Goal: Task Accomplishment & Management: Manage account settings

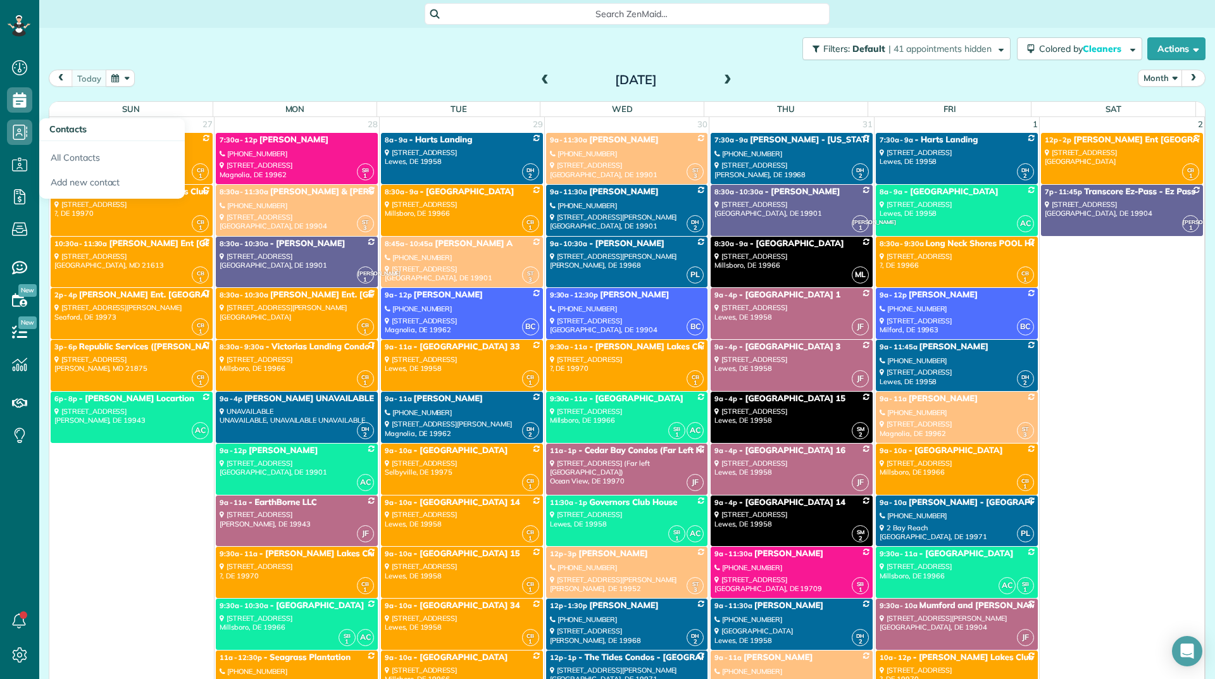
scroll to position [9493, 0]
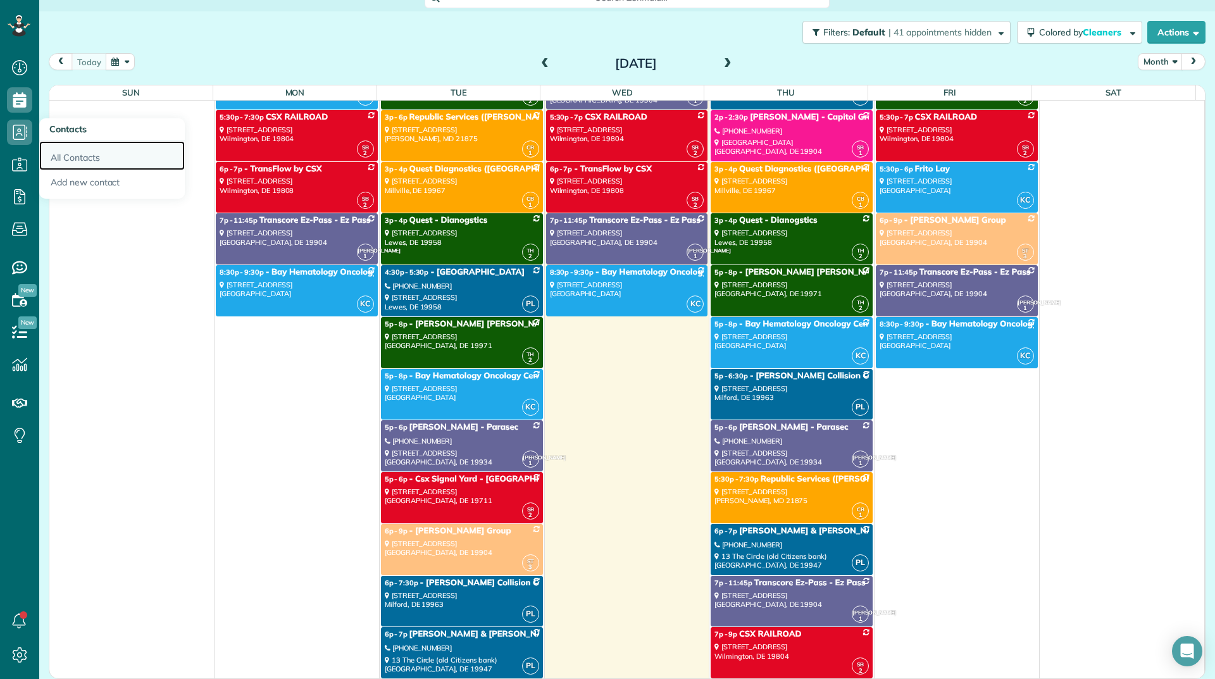
click at [58, 152] on link "All Contacts" at bounding box center [112, 155] width 146 height 29
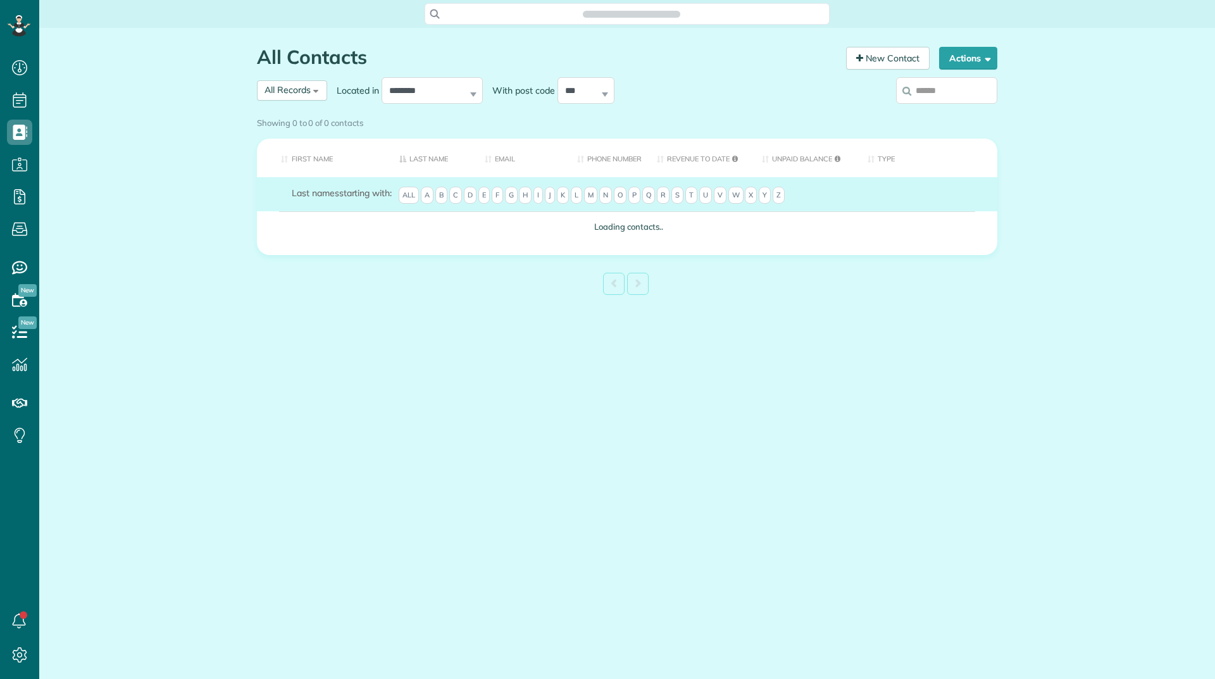
scroll to position [6, 6]
click at [920, 94] on input "search" at bounding box center [946, 90] width 101 height 27
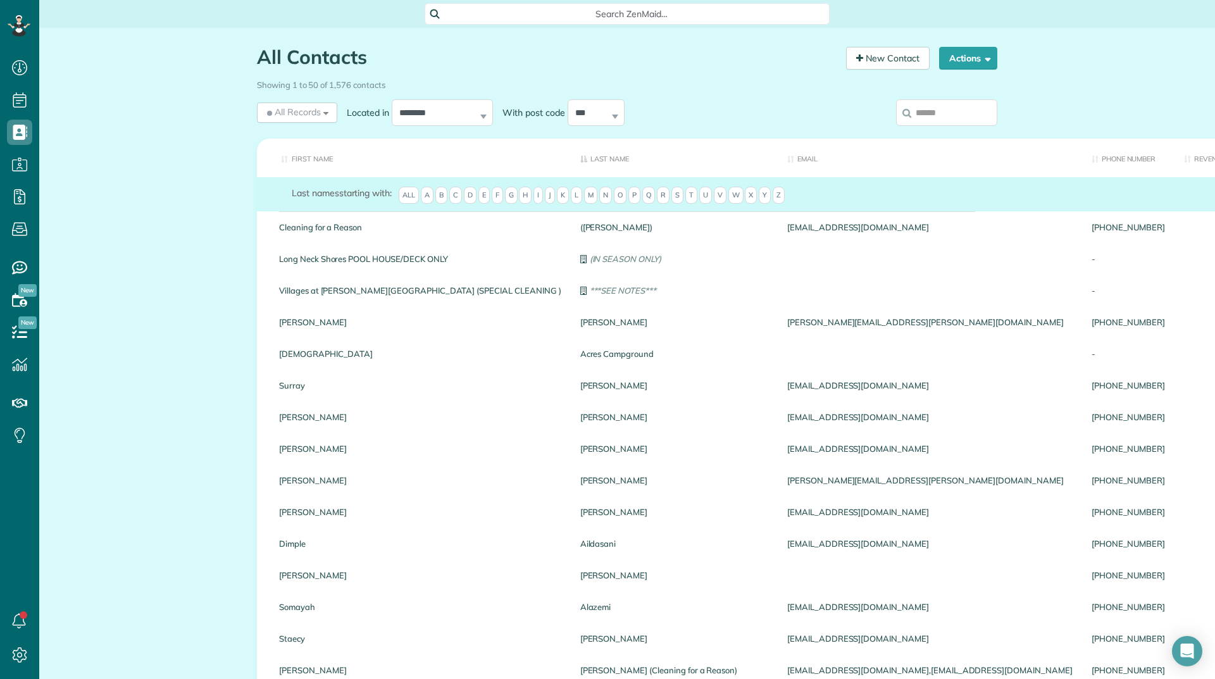
click at [927, 108] on input "search" at bounding box center [946, 112] width 101 height 27
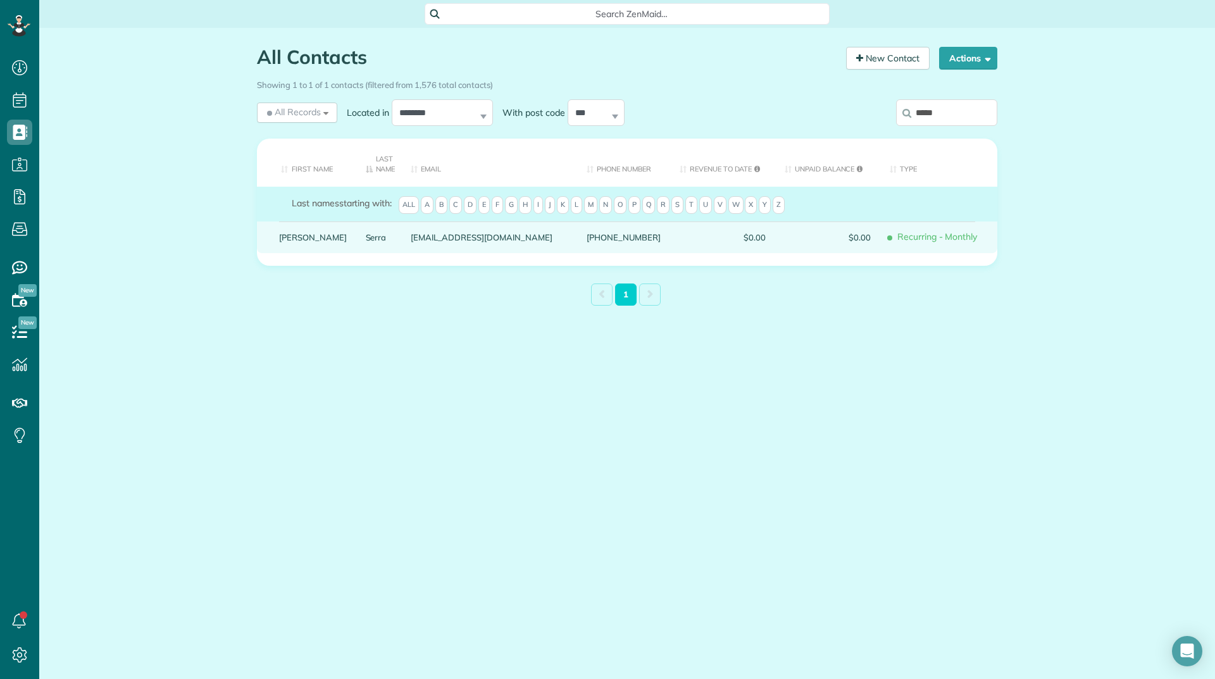
type input "*****"
click at [297, 235] on link "Barbara" at bounding box center [313, 237] width 68 height 9
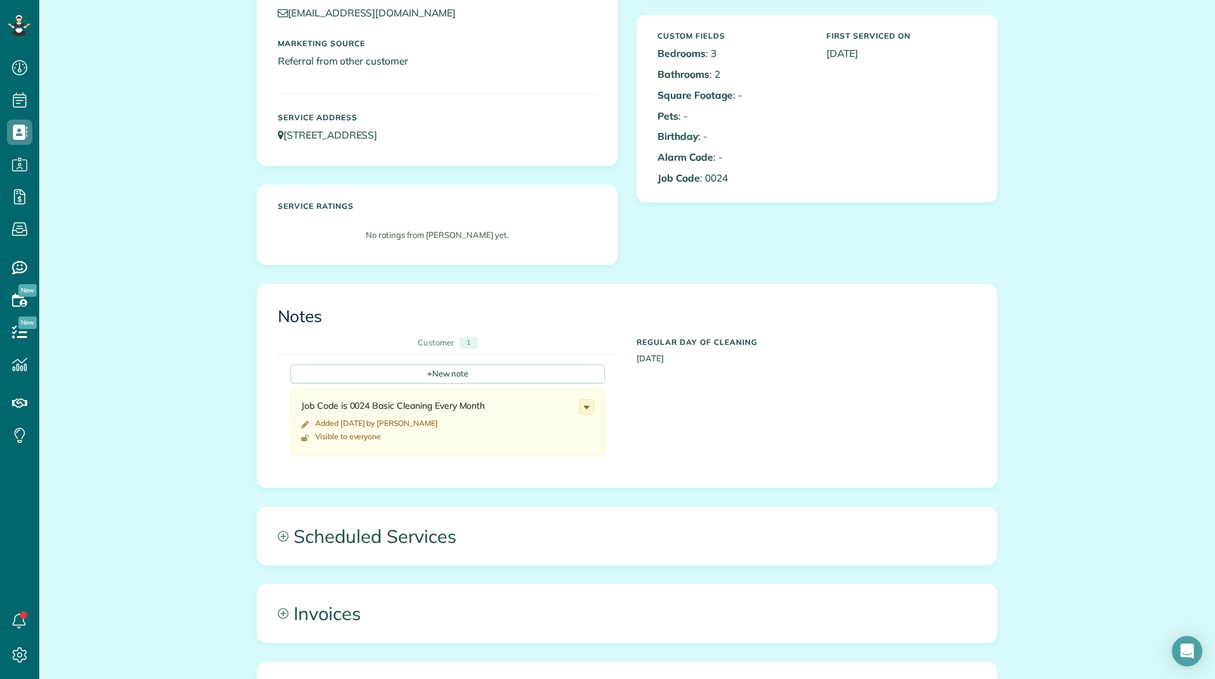
scroll to position [380, 0]
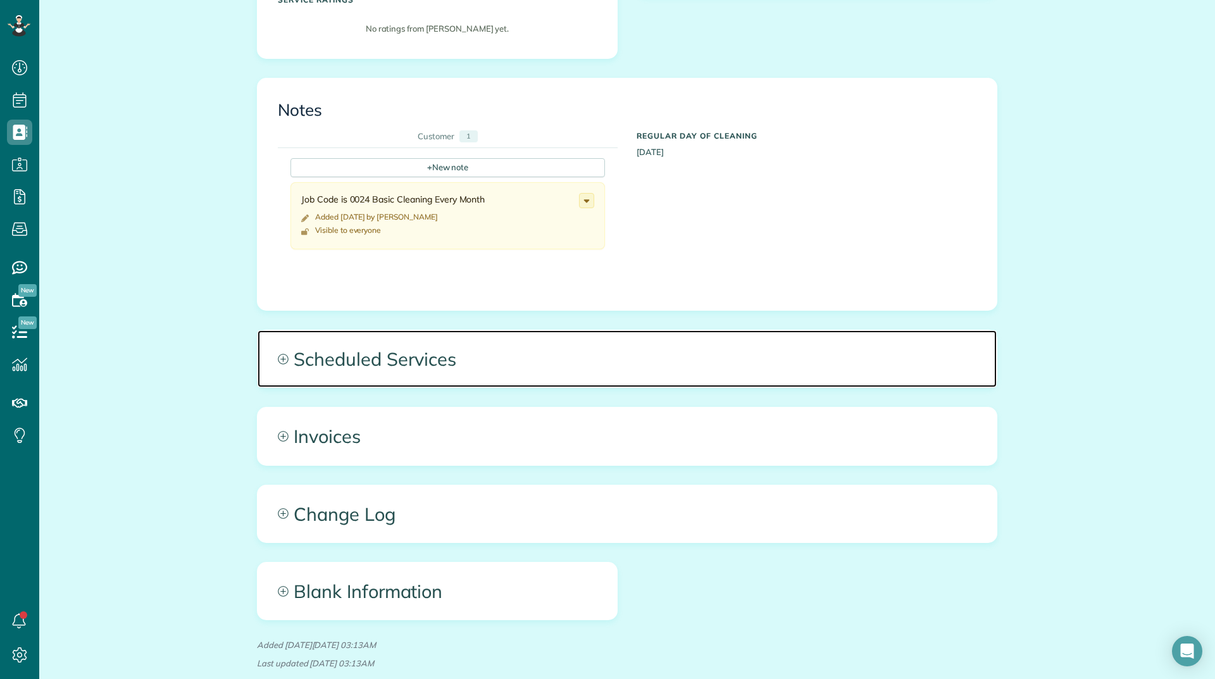
click at [348, 356] on span "Scheduled Services" at bounding box center [627, 358] width 739 height 57
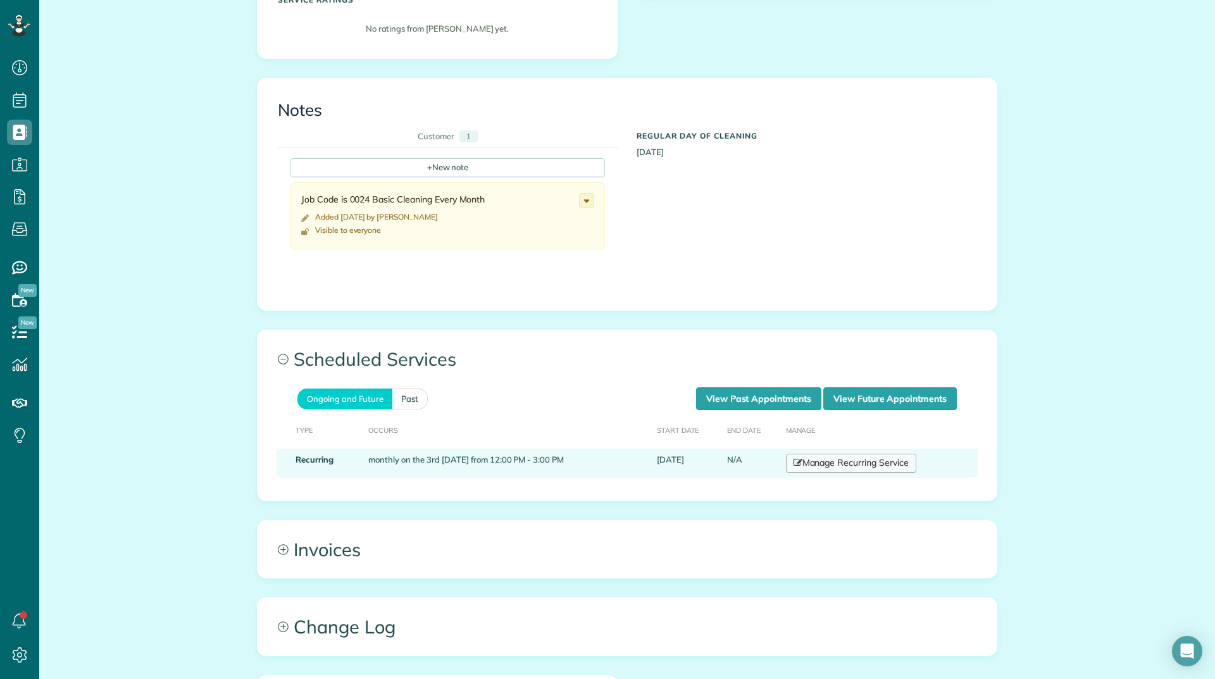
click at [854, 460] on link "Manage Recurring Service" at bounding box center [851, 463] width 130 height 19
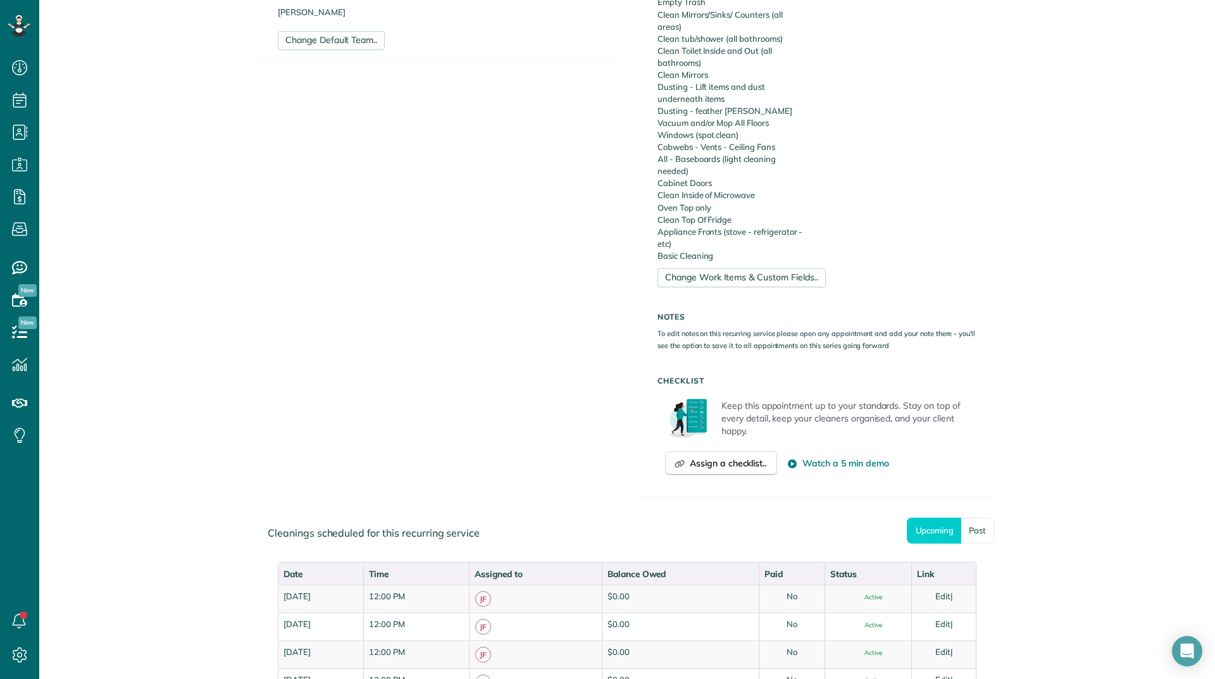
scroll to position [570, 0]
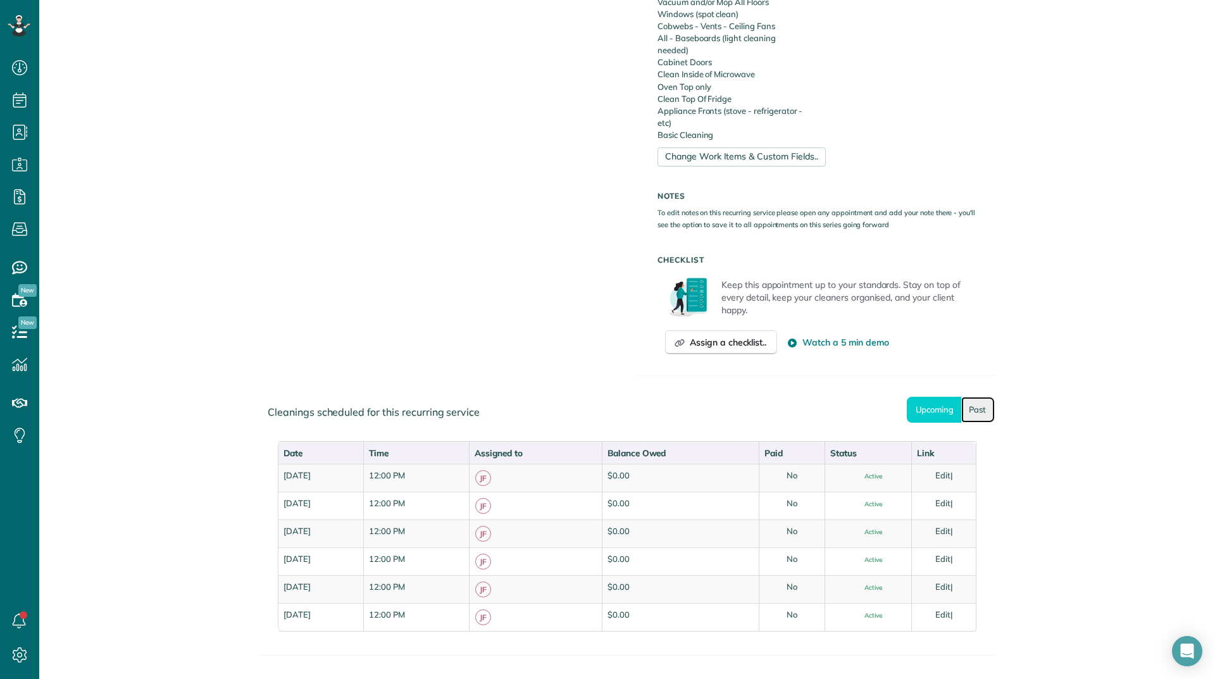
click at [987, 408] on link "Past" at bounding box center [978, 410] width 34 height 26
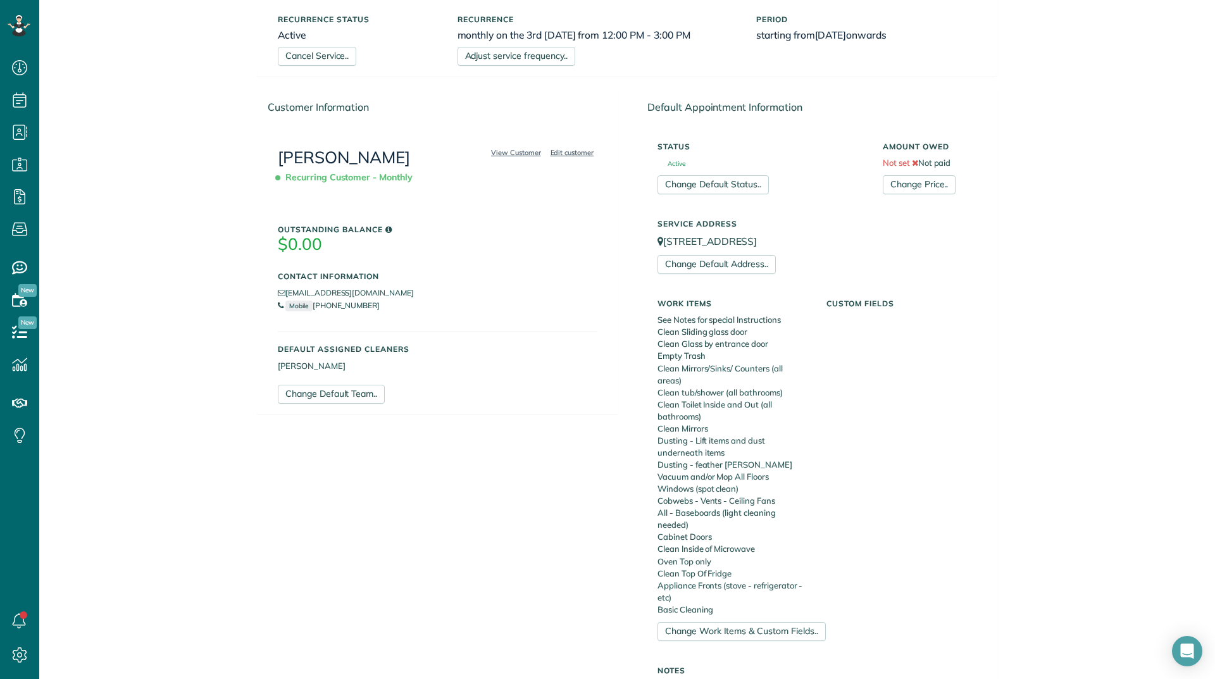
scroll to position [0, 0]
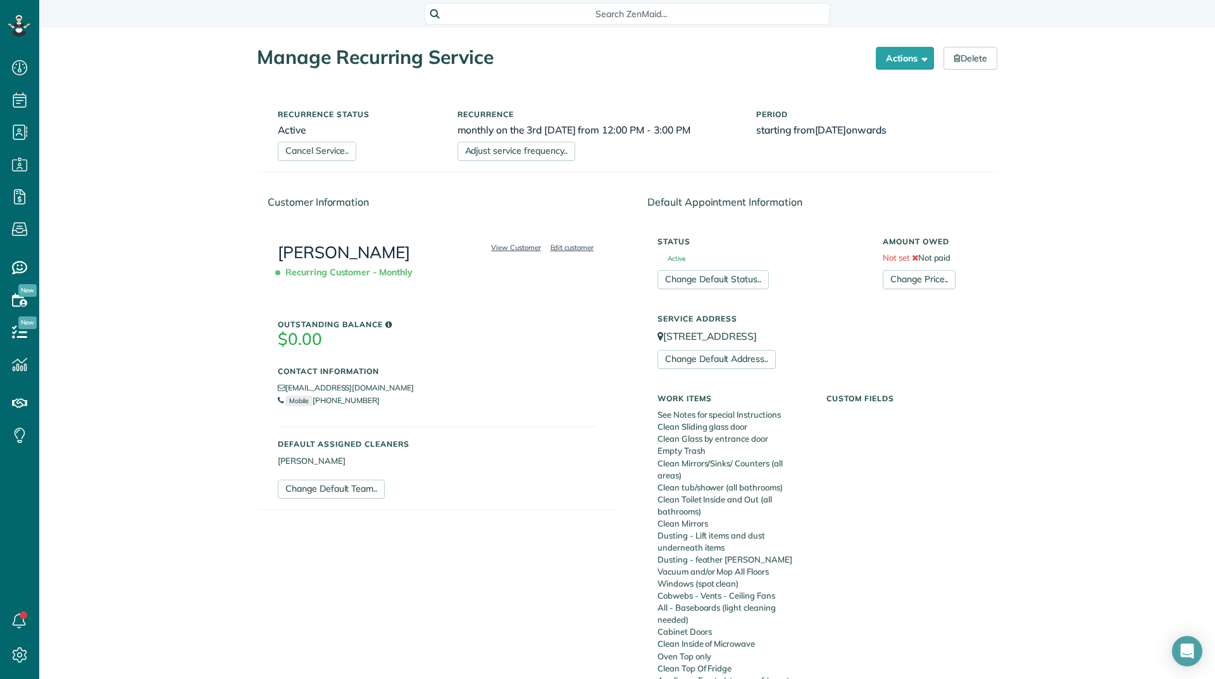
click at [390, 388] on li "[EMAIL_ADDRESS][DOMAIN_NAME]" at bounding box center [438, 388] width 320 height 13
copy ul "[EMAIL_ADDRESS][DOMAIN_NAME]"
